Goal: Check status: Check status

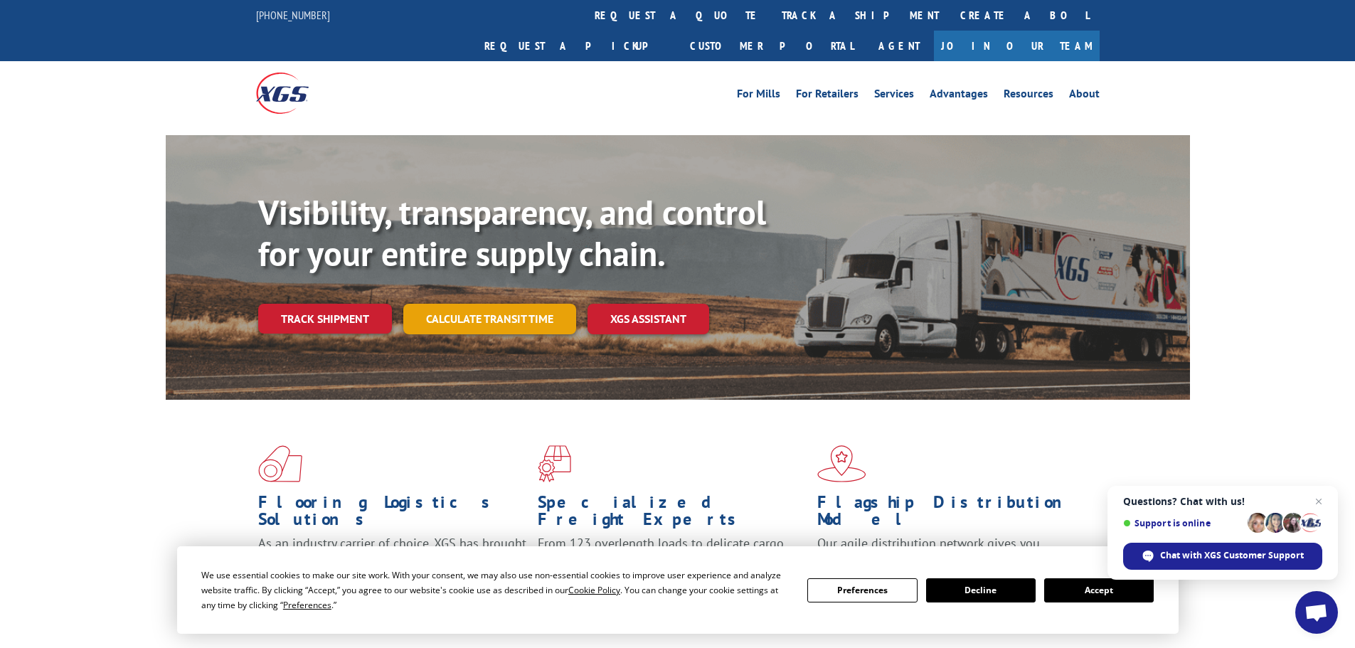
click at [538, 304] on link "Calculate transit time" at bounding box center [489, 319] width 173 height 31
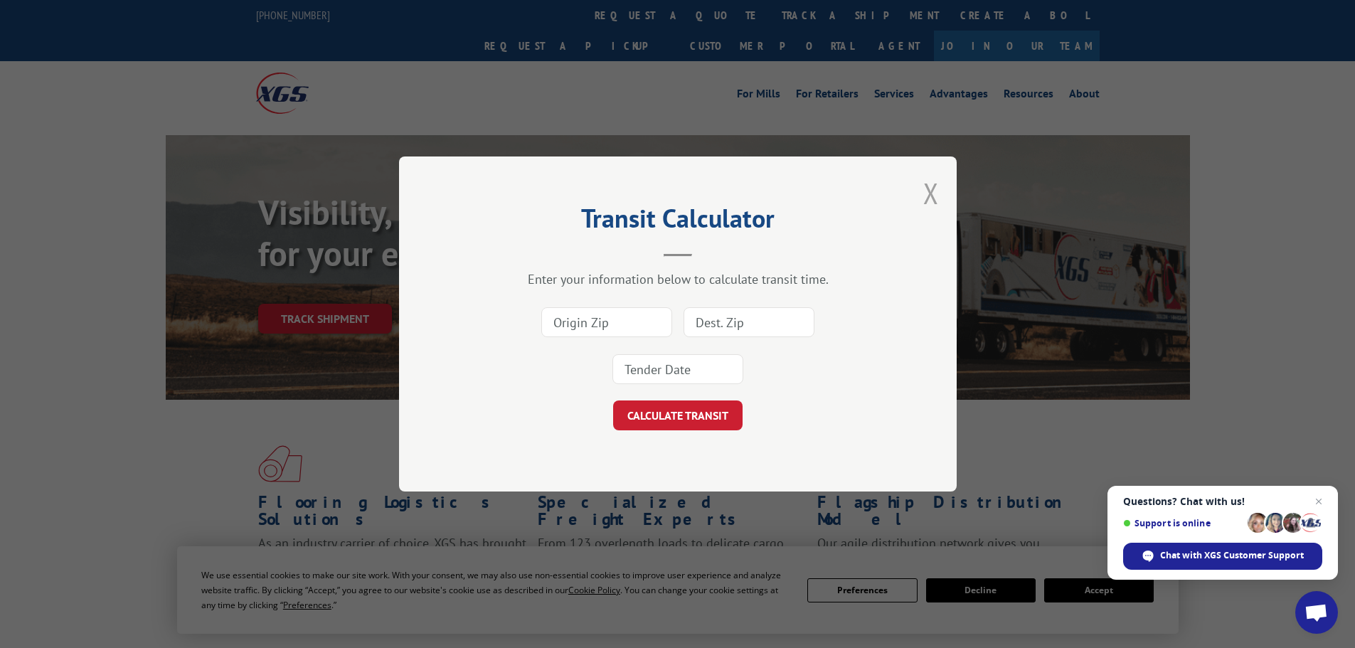
click at [925, 191] on button "Close modal" at bounding box center [931, 193] width 16 height 38
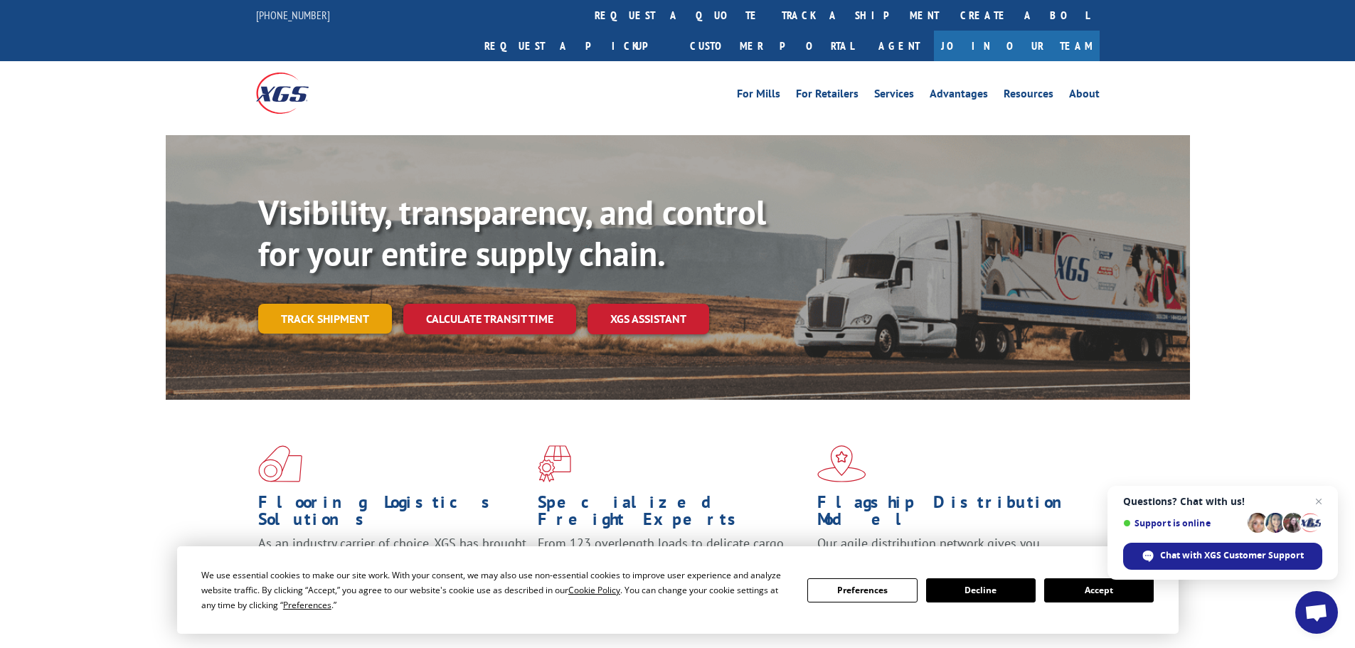
click at [334, 304] on link "Track shipment" at bounding box center [325, 319] width 134 height 30
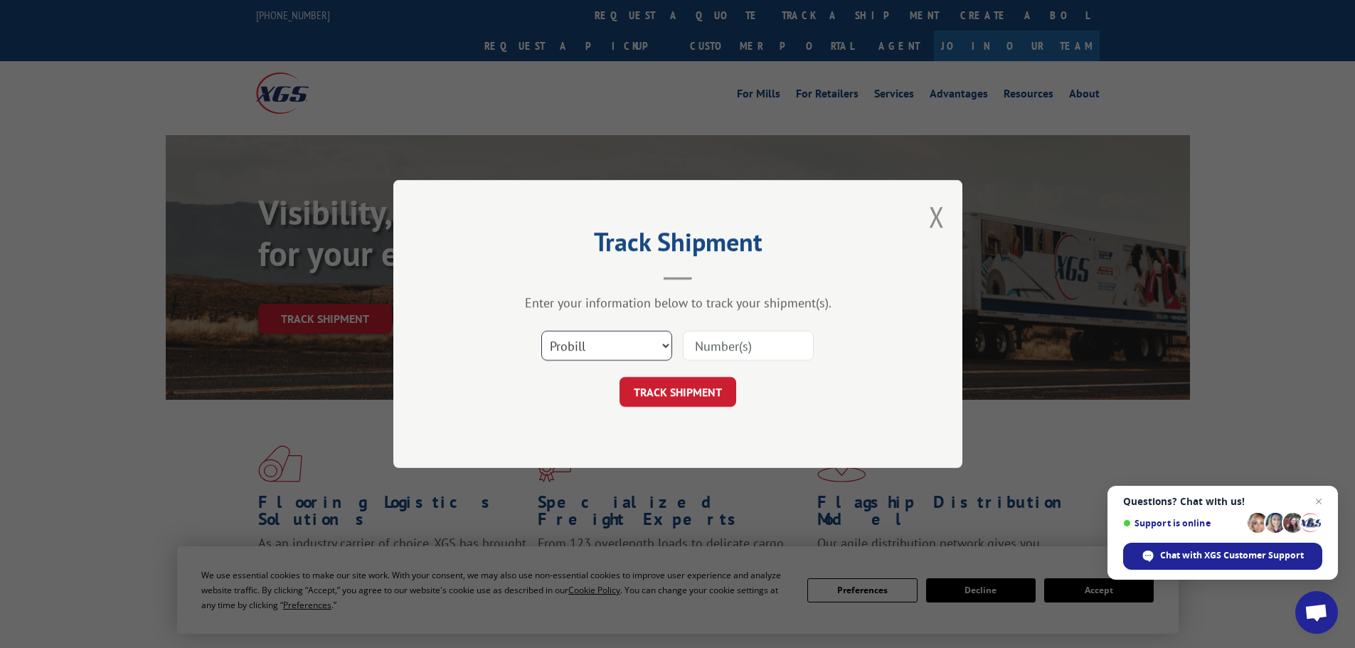
click at [579, 348] on select "Select category... Probill BOL PO" at bounding box center [606, 346] width 131 height 30
select select "bol"
click at [541, 331] on select "Select category... Probill BOL PO" at bounding box center [606, 346] width 131 height 30
click at [741, 344] on input at bounding box center [748, 346] width 131 height 30
paste input "5998546"
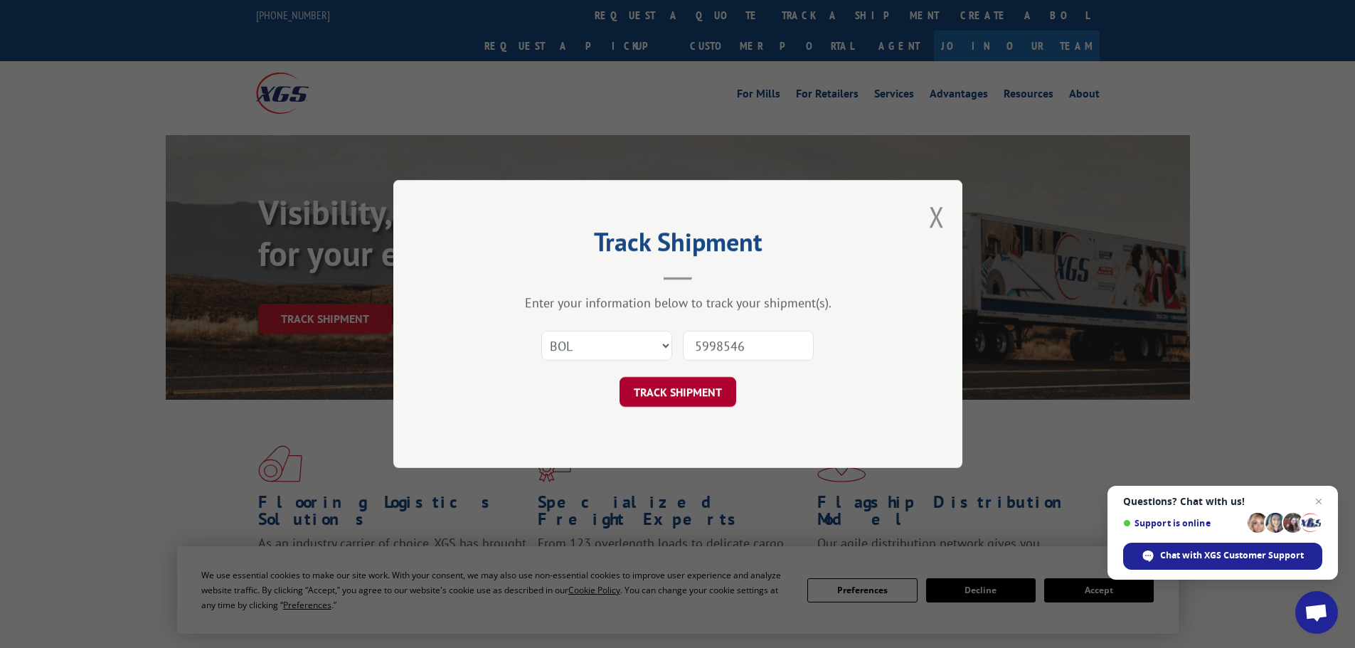
type input "5998546"
click at [638, 398] on button "TRACK SHIPMENT" at bounding box center [677, 392] width 117 height 30
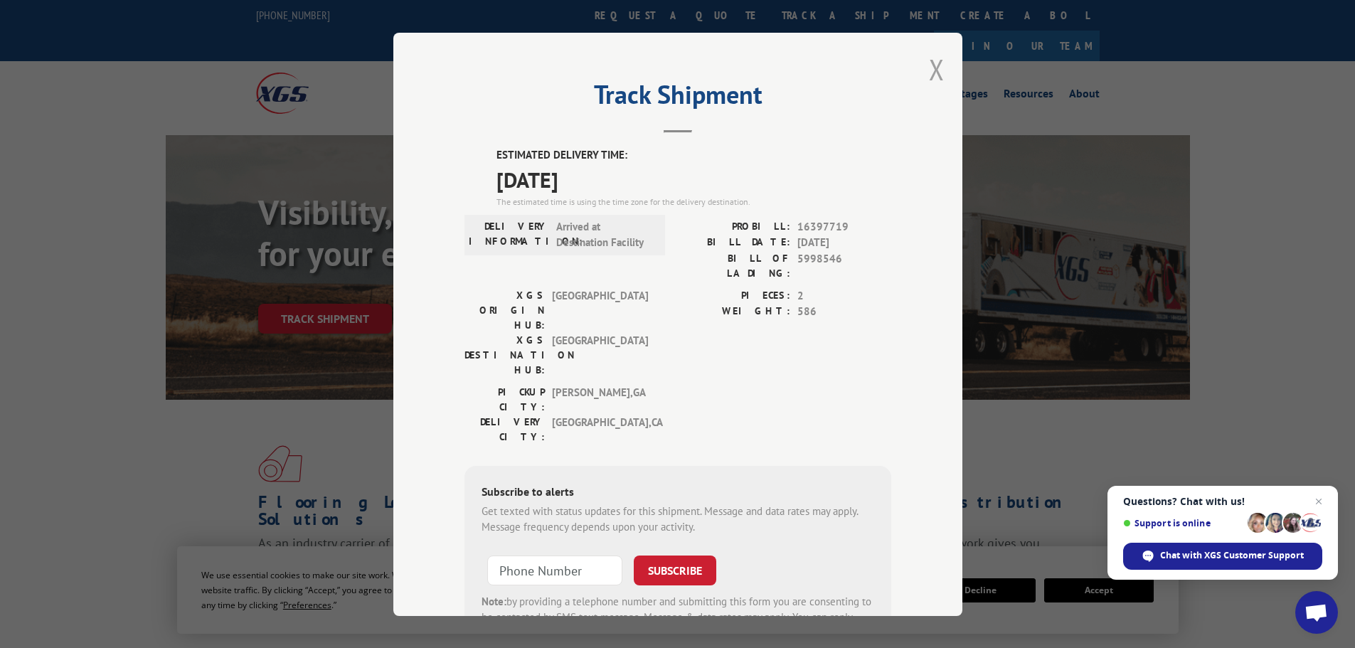
click at [930, 73] on button "Close modal" at bounding box center [937, 69] width 16 height 38
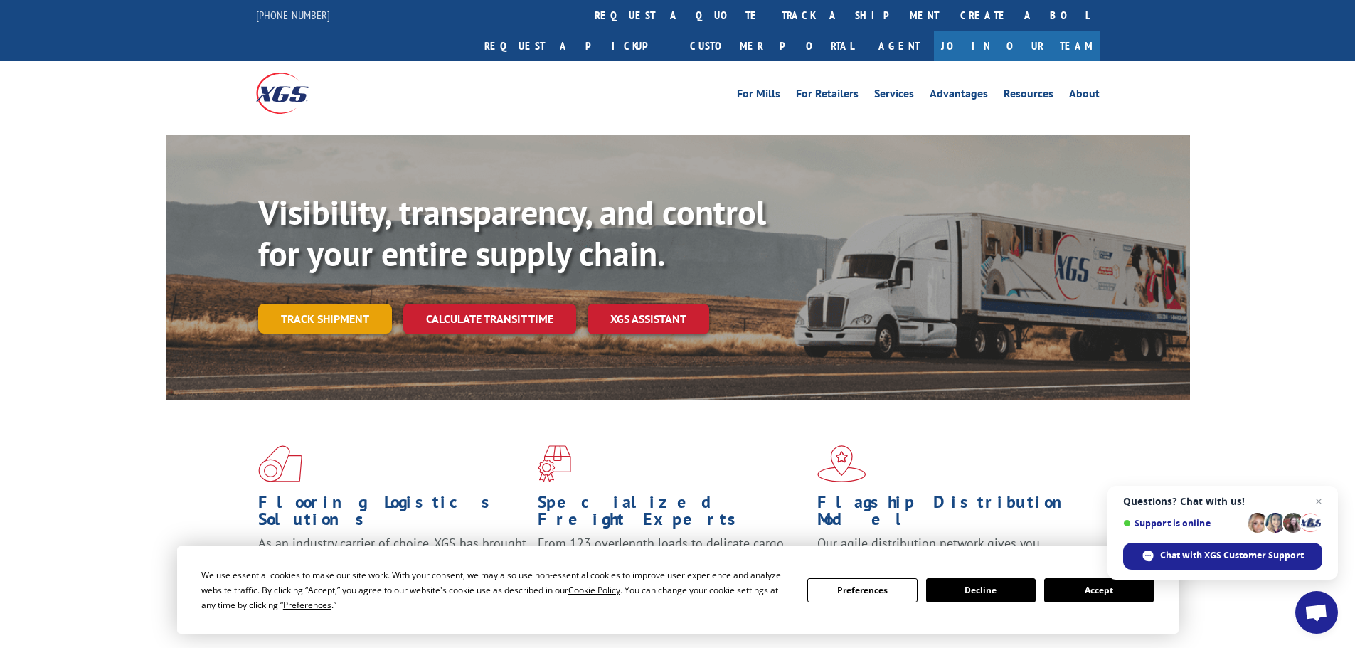
click at [351, 304] on link "Track shipment" at bounding box center [325, 319] width 134 height 30
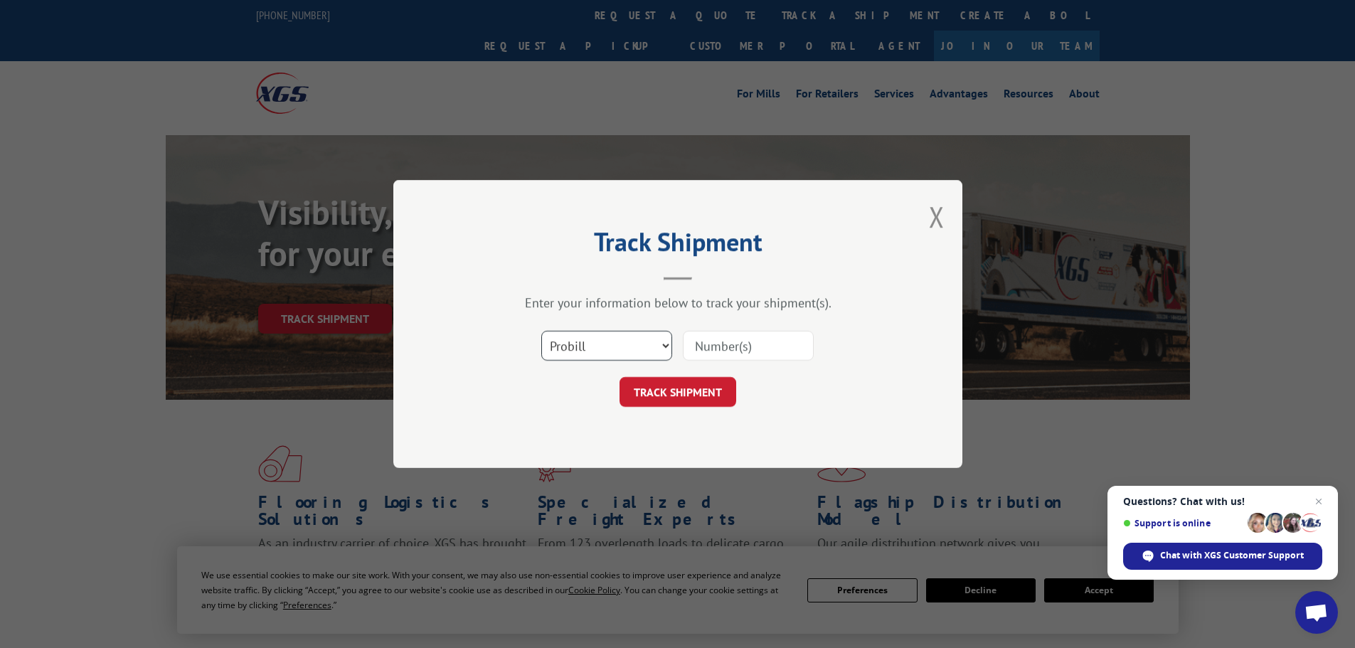
click at [614, 354] on select "Select category... Probill BOL PO" at bounding box center [606, 346] width 131 height 30
select select "bol"
click at [541, 331] on select "Select category... Probill BOL PO" at bounding box center [606, 346] width 131 height 30
click at [738, 349] on input at bounding box center [748, 346] width 131 height 30
paste input "438392"
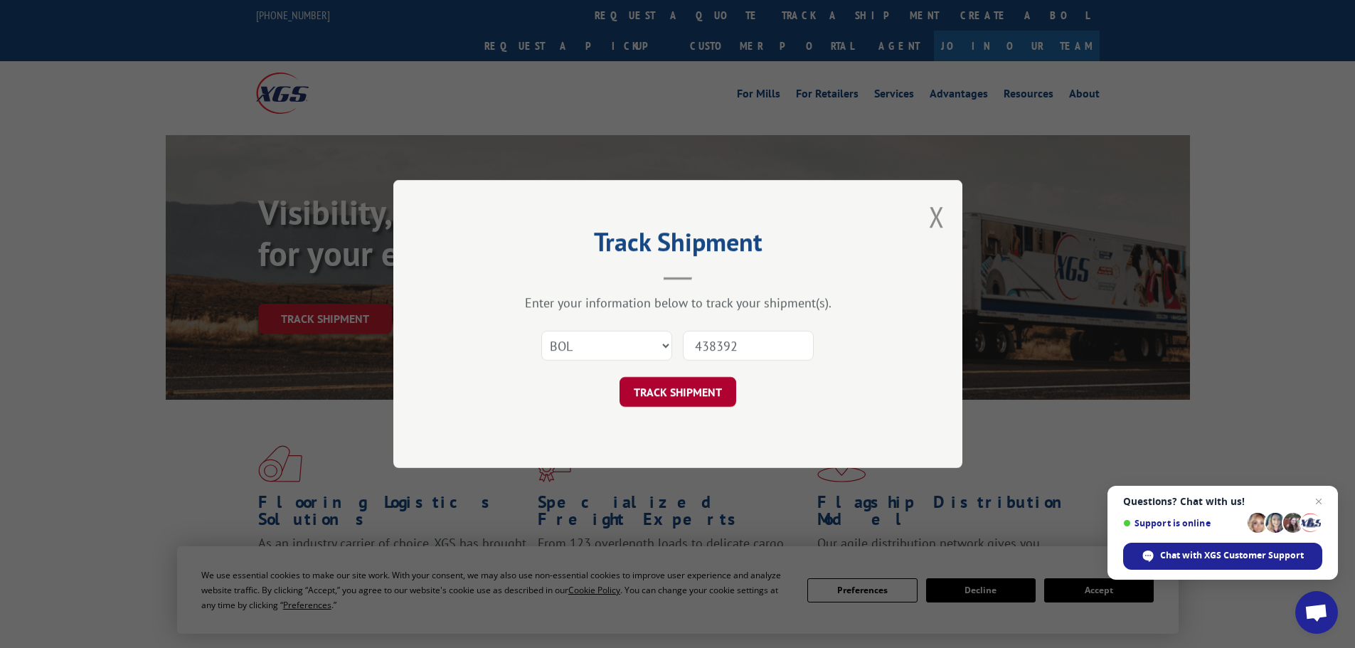
type input "438392"
click at [661, 378] on button "TRACK SHIPMENT" at bounding box center [677, 392] width 117 height 30
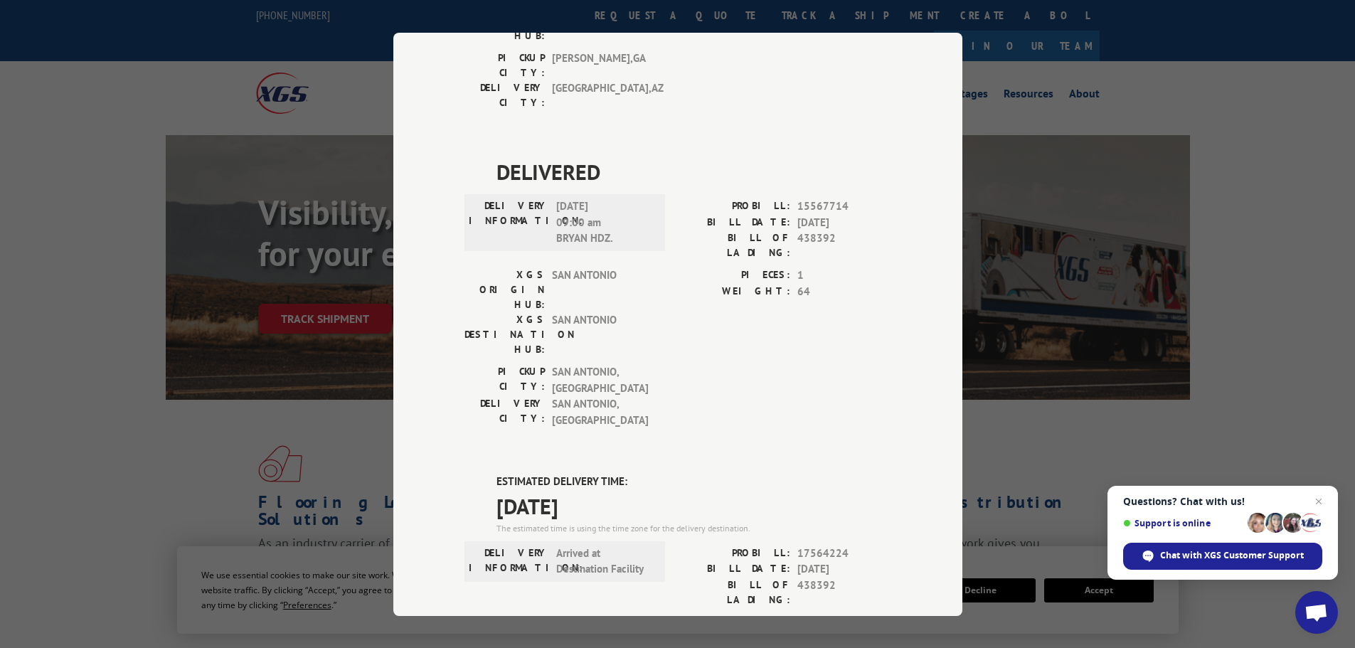
scroll to position [397, 0]
